Goal: Information Seeking & Learning: Learn about a topic

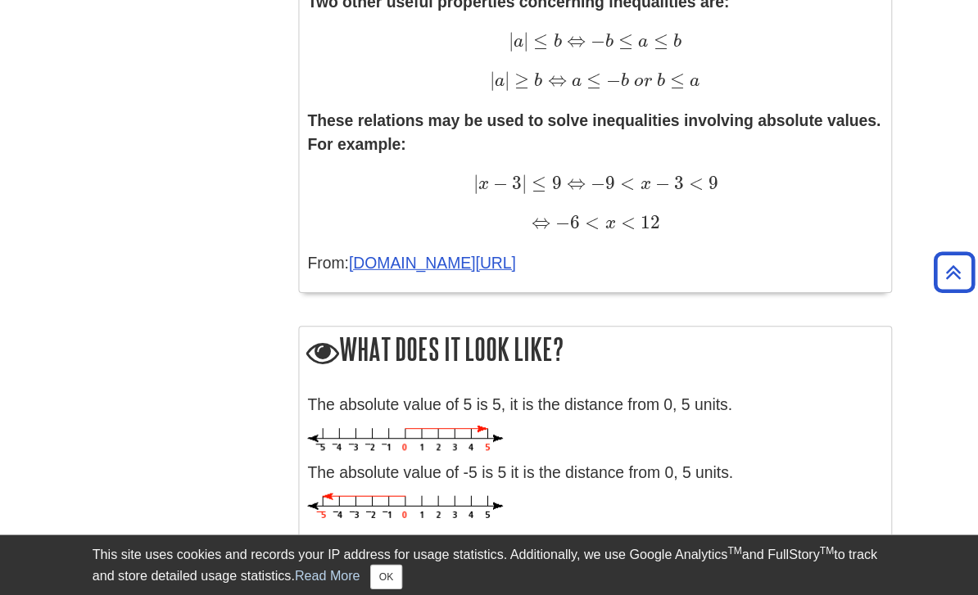
scroll to position [1410, 0]
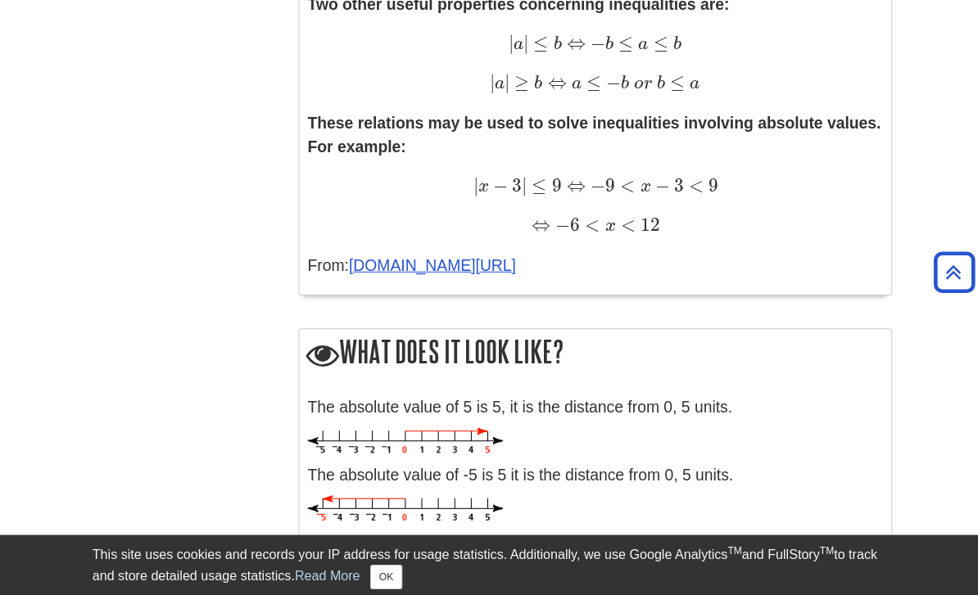
click at [380, 255] on link "[DOMAIN_NAME][URL]" at bounding box center [429, 263] width 166 height 17
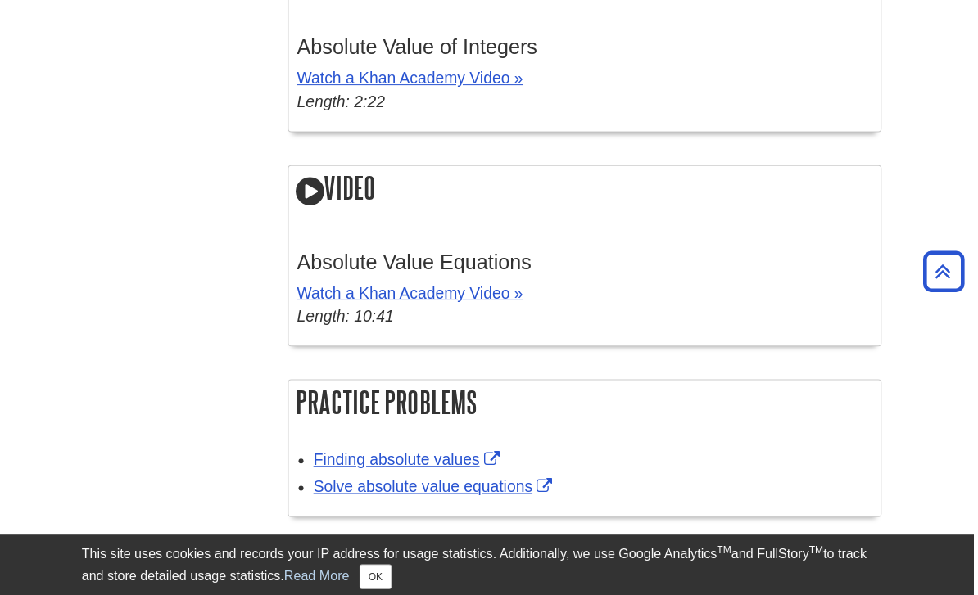
scroll to position [3028, 0]
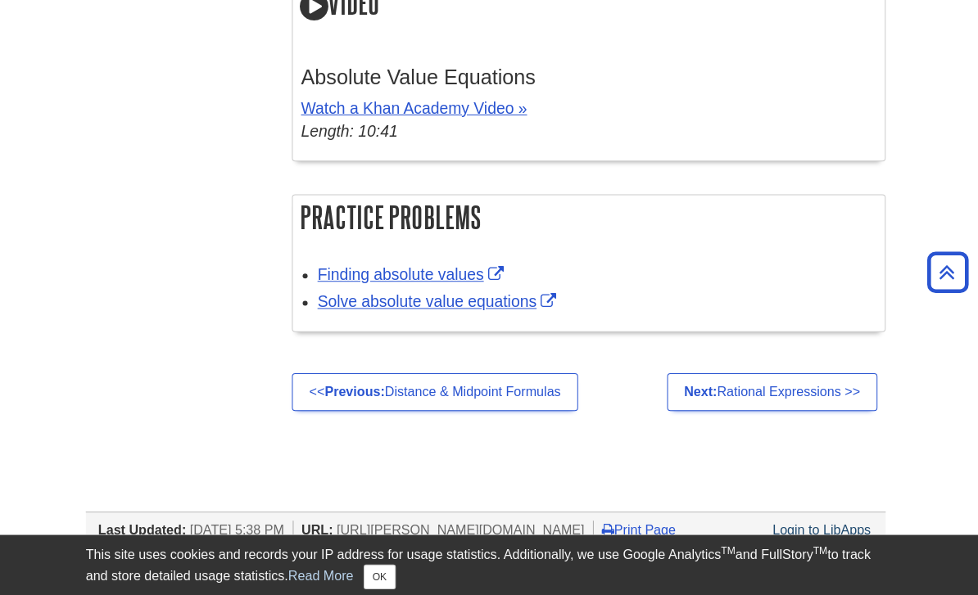
click at [700, 391] on link "Next: Rational Expressions >>" at bounding box center [773, 390] width 209 height 38
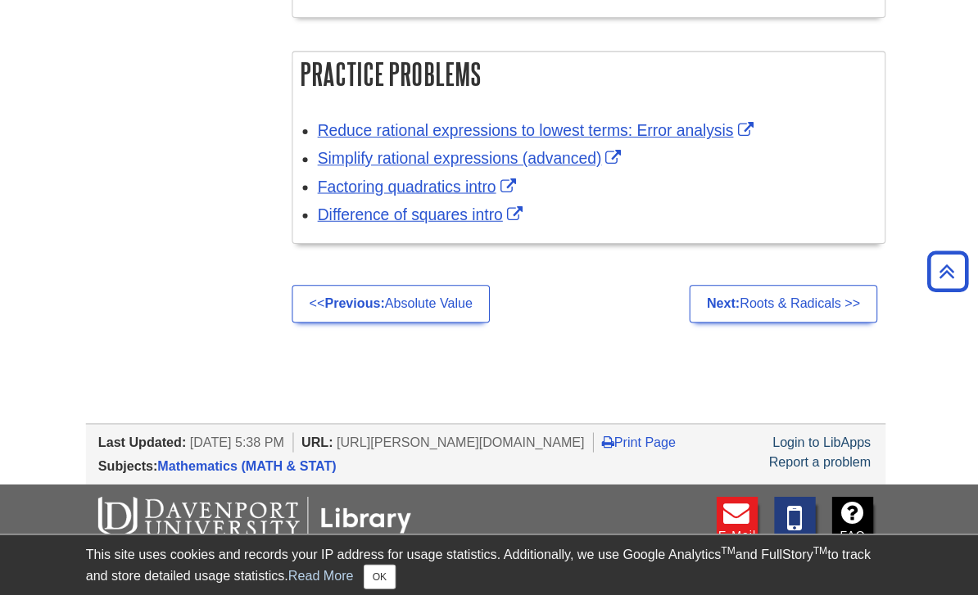
scroll to position [2374, 0]
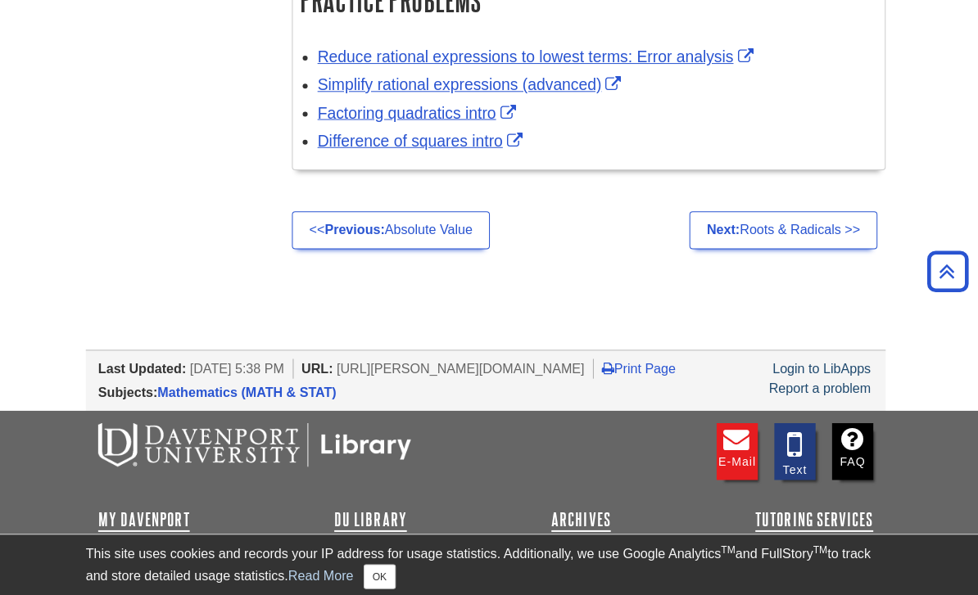
click at [419, 217] on link "<< Previous: Absolute Value" at bounding box center [394, 229] width 197 height 38
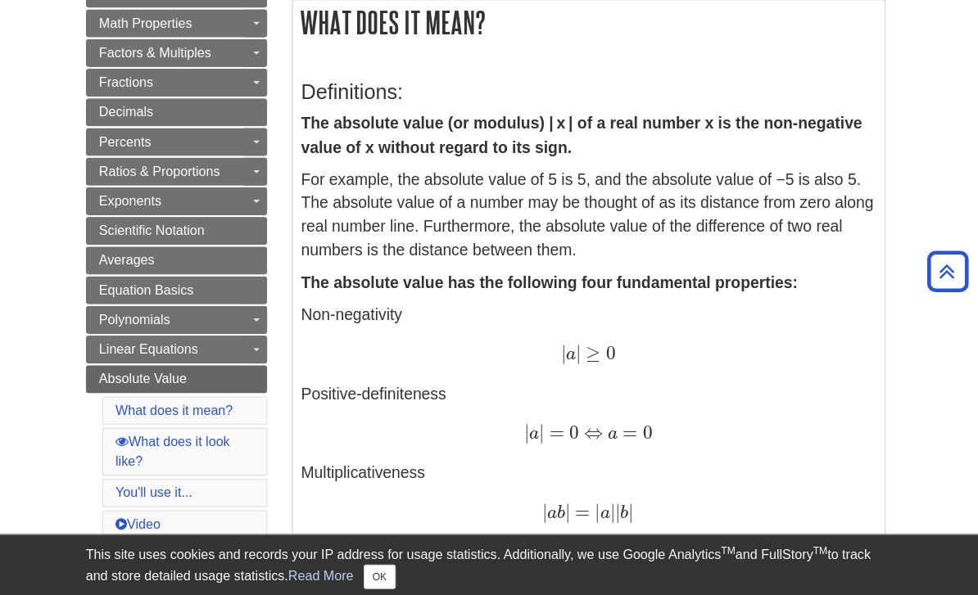
scroll to position [283, 0]
